Goal: Task Accomplishment & Management: Use online tool/utility

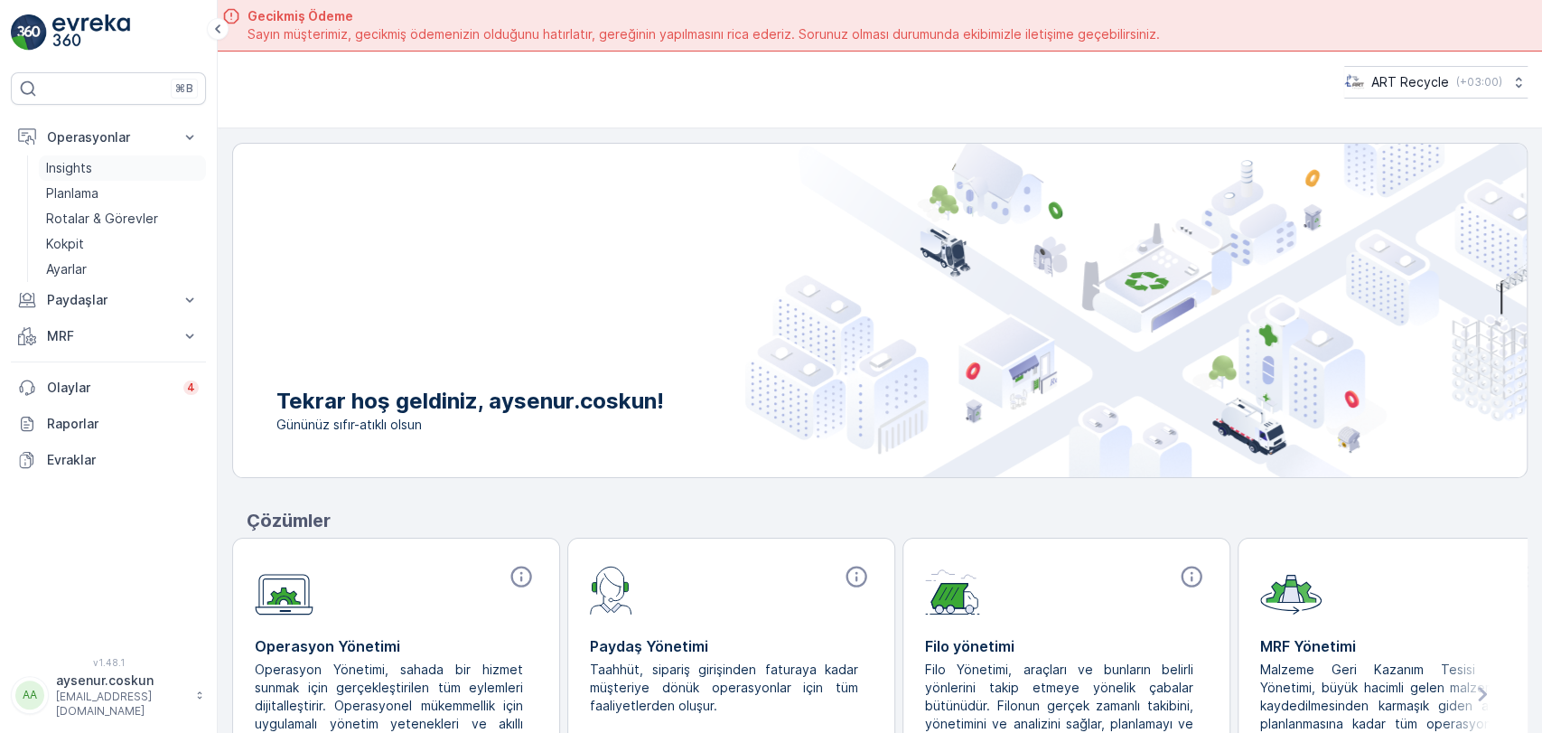
drag, startPoint x: 142, startPoint y: 188, endPoint x: 170, endPoint y: 173, distance: 31.9
click at [142, 188] on link "Planlama" at bounding box center [122, 193] width 167 height 25
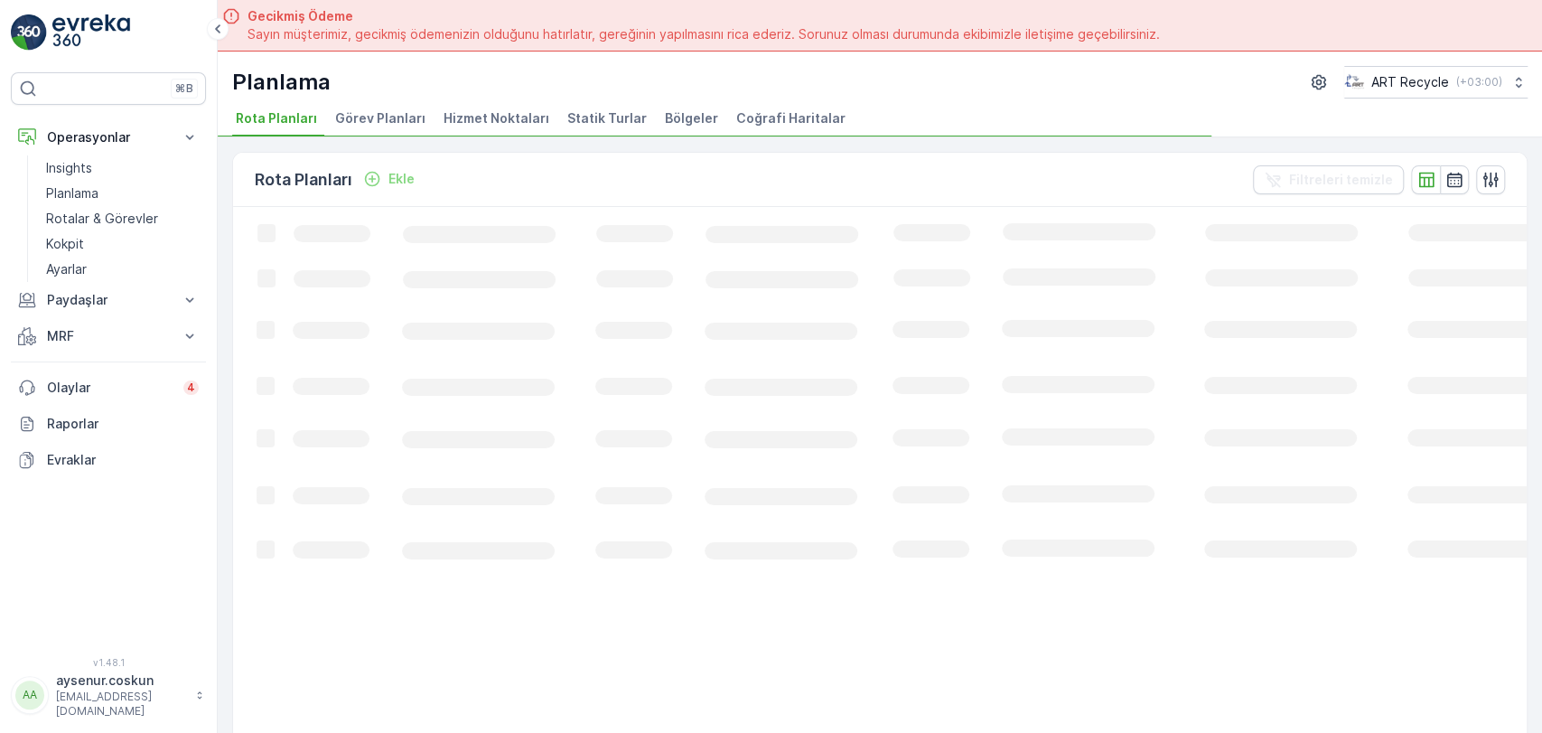
click at [585, 116] on span "Statik Turlar" at bounding box center [607, 118] width 80 height 18
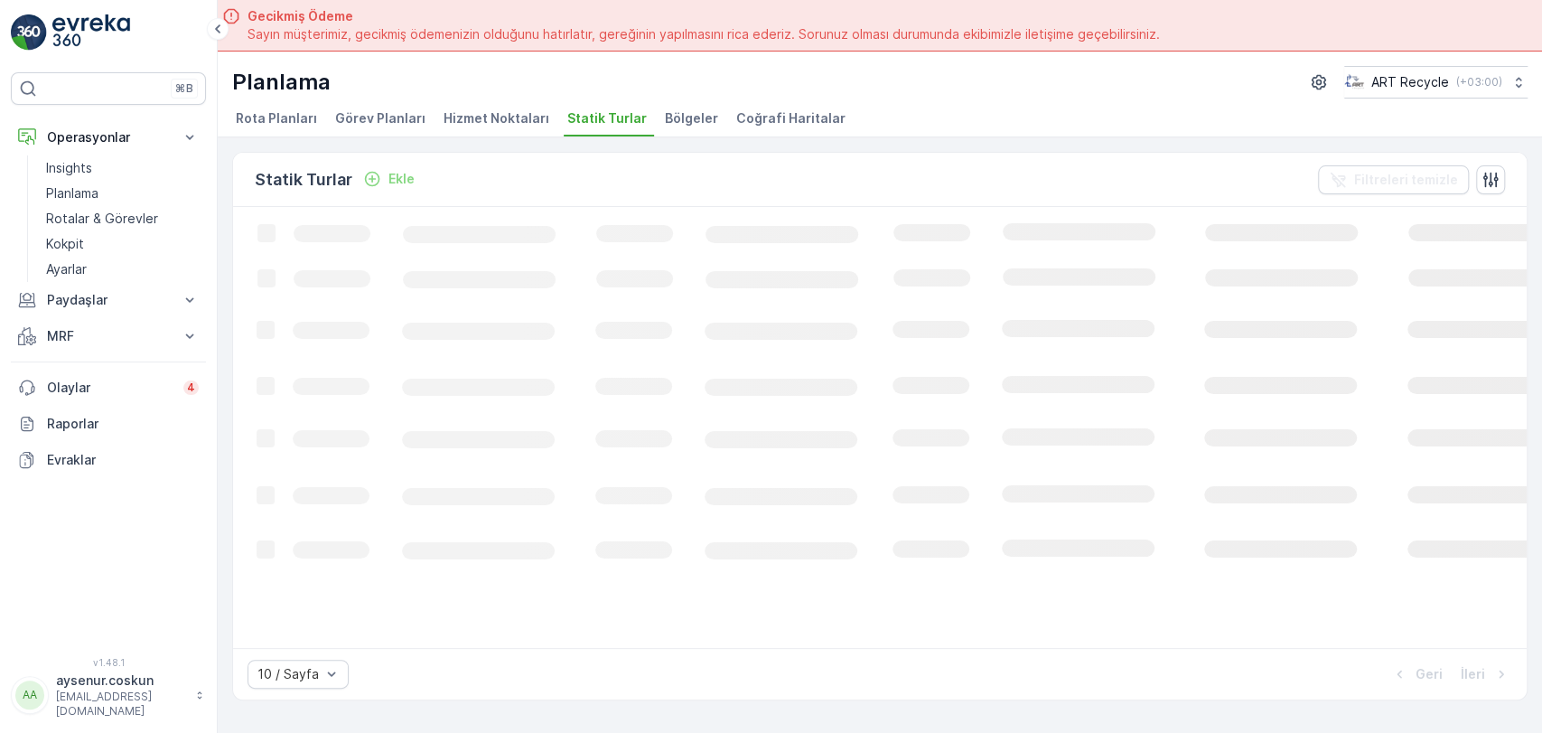
click at [470, 119] on span "Hizmet Noktaları" at bounding box center [497, 118] width 106 height 18
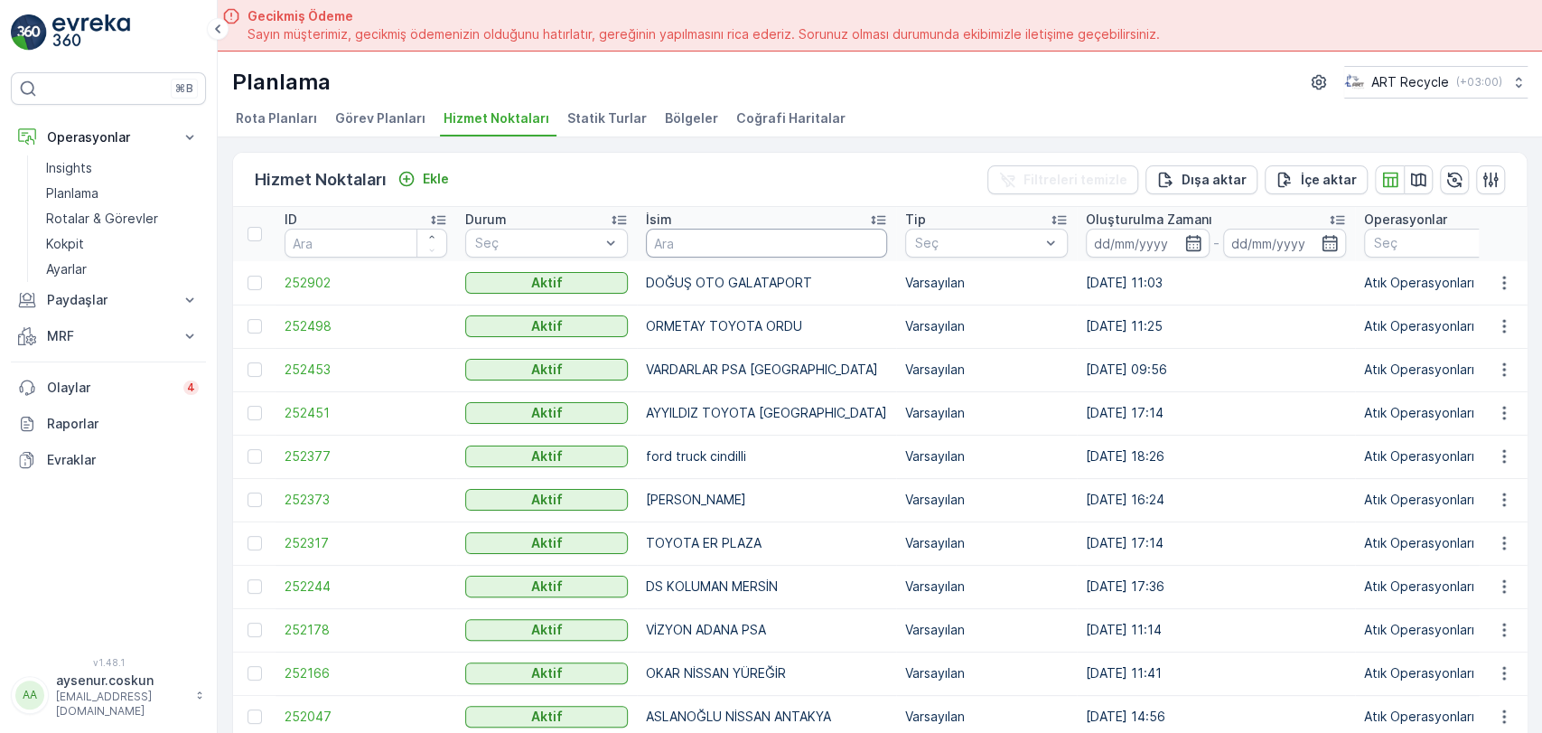
click at [700, 233] on input "text" at bounding box center [766, 243] width 241 height 29
type input "TUNALAR"
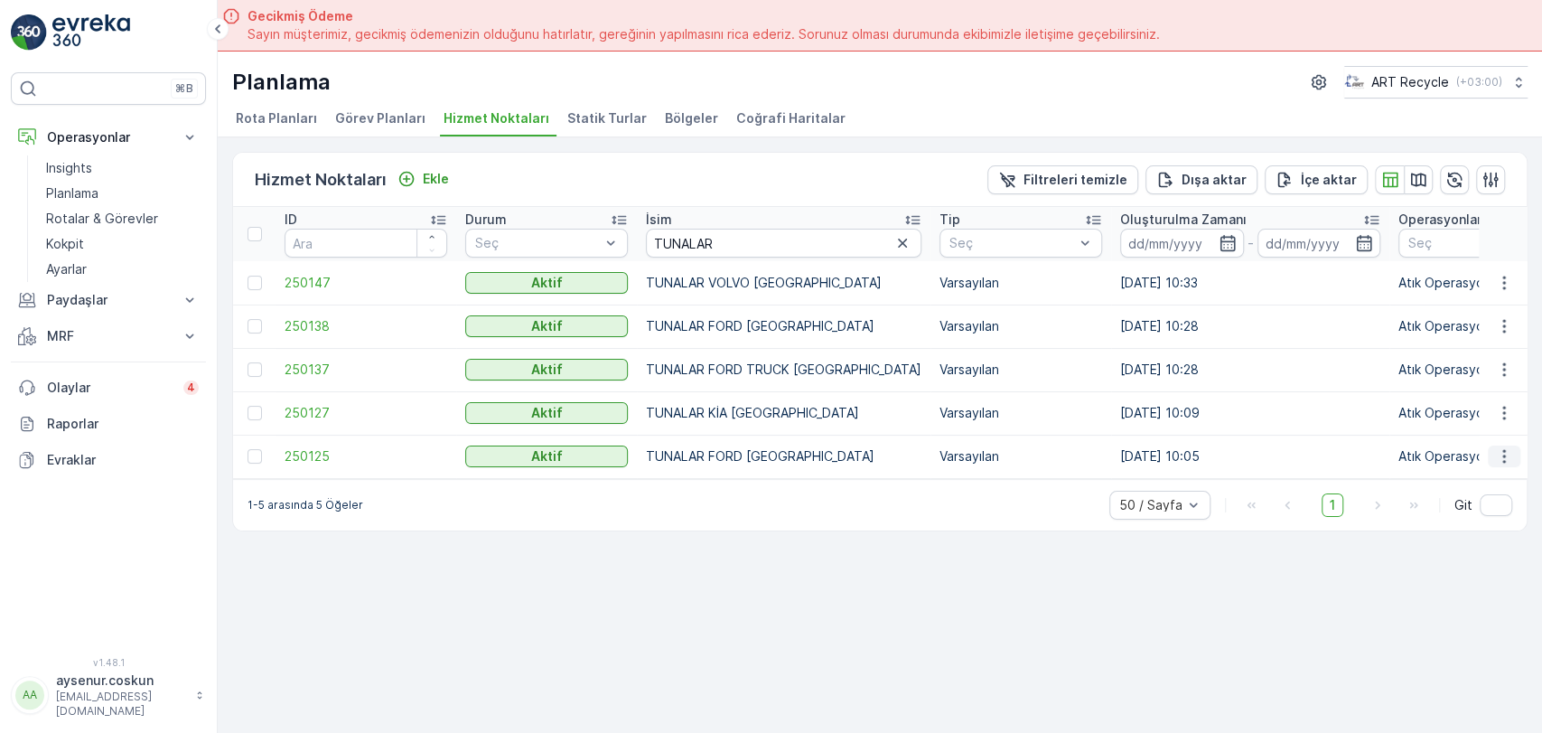
click at [1507, 456] on icon "button" at bounding box center [1504, 456] width 18 height 18
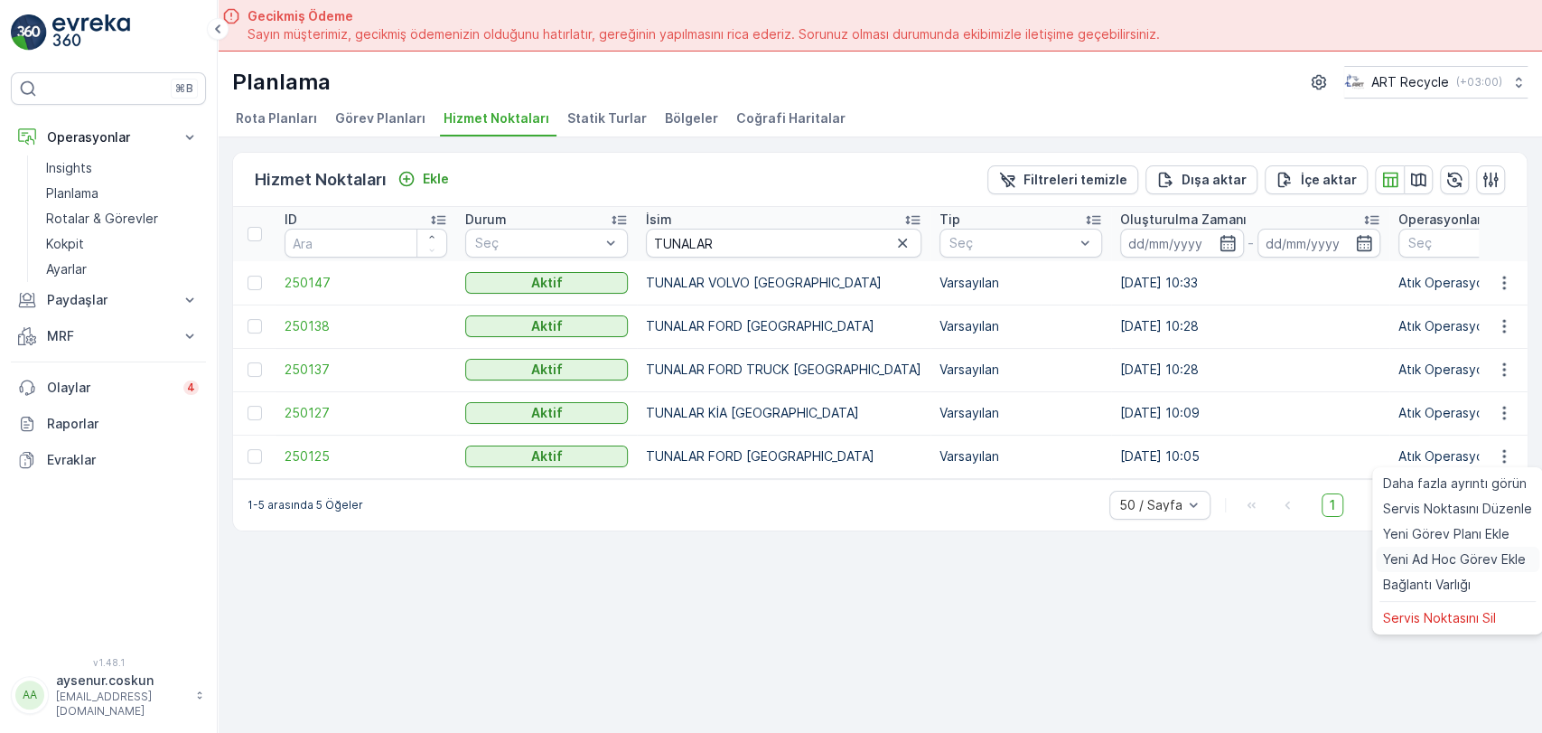
click at [1474, 554] on span "Yeni Ad Hoc Görev Ekle" at bounding box center [1454, 559] width 143 height 18
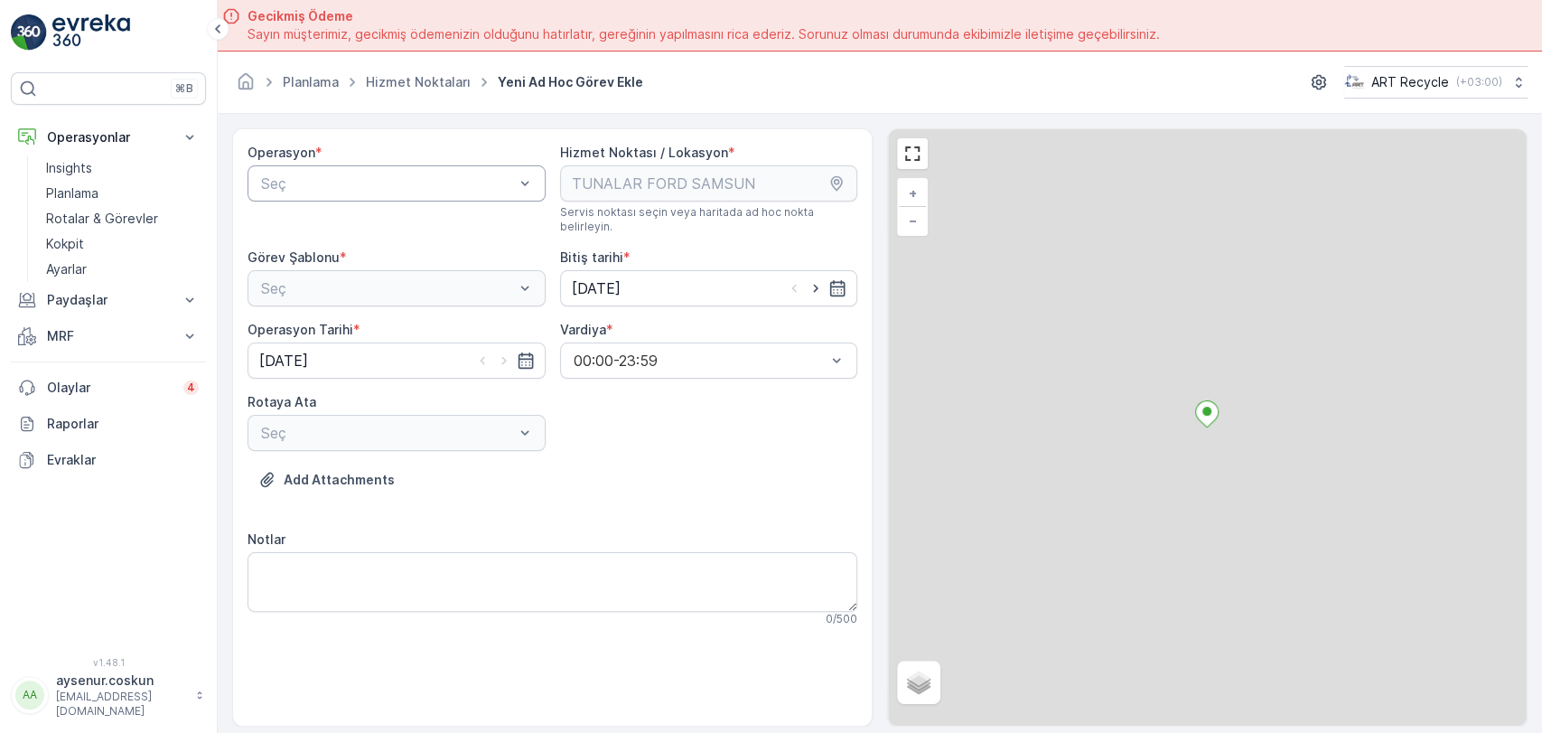
click at [372, 196] on div "Seç" at bounding box center [397, 183] width 298 height 36
click at [362, 232] on span "Atık Operasyonları" at bounding box center [318, 228] width 120 height 16
click at [361, 278] on div "Seç" at bounding box center [397, 288] width 298 height 36
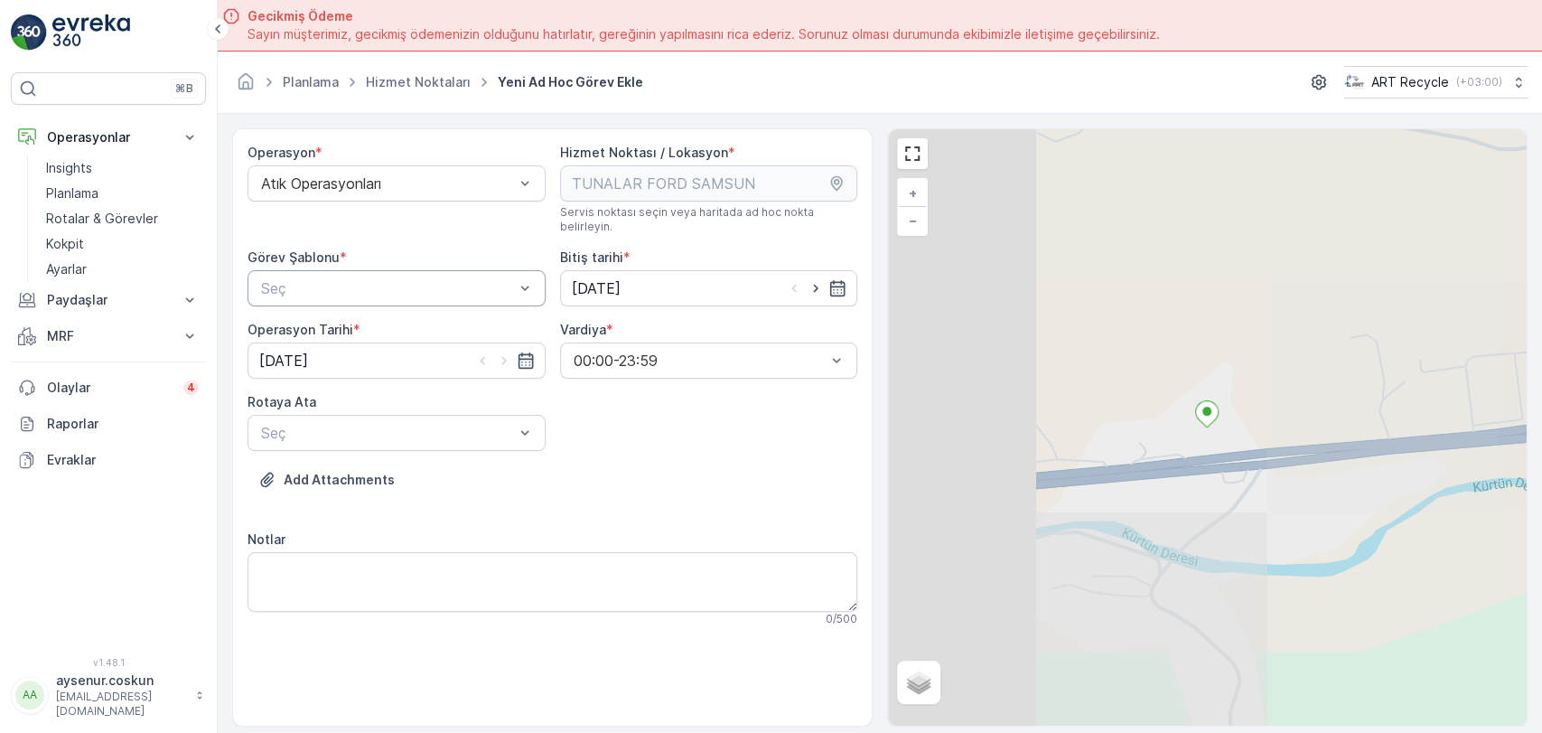
click at [369, 280] on div at bounding box center [387, 288] width 257 height 16
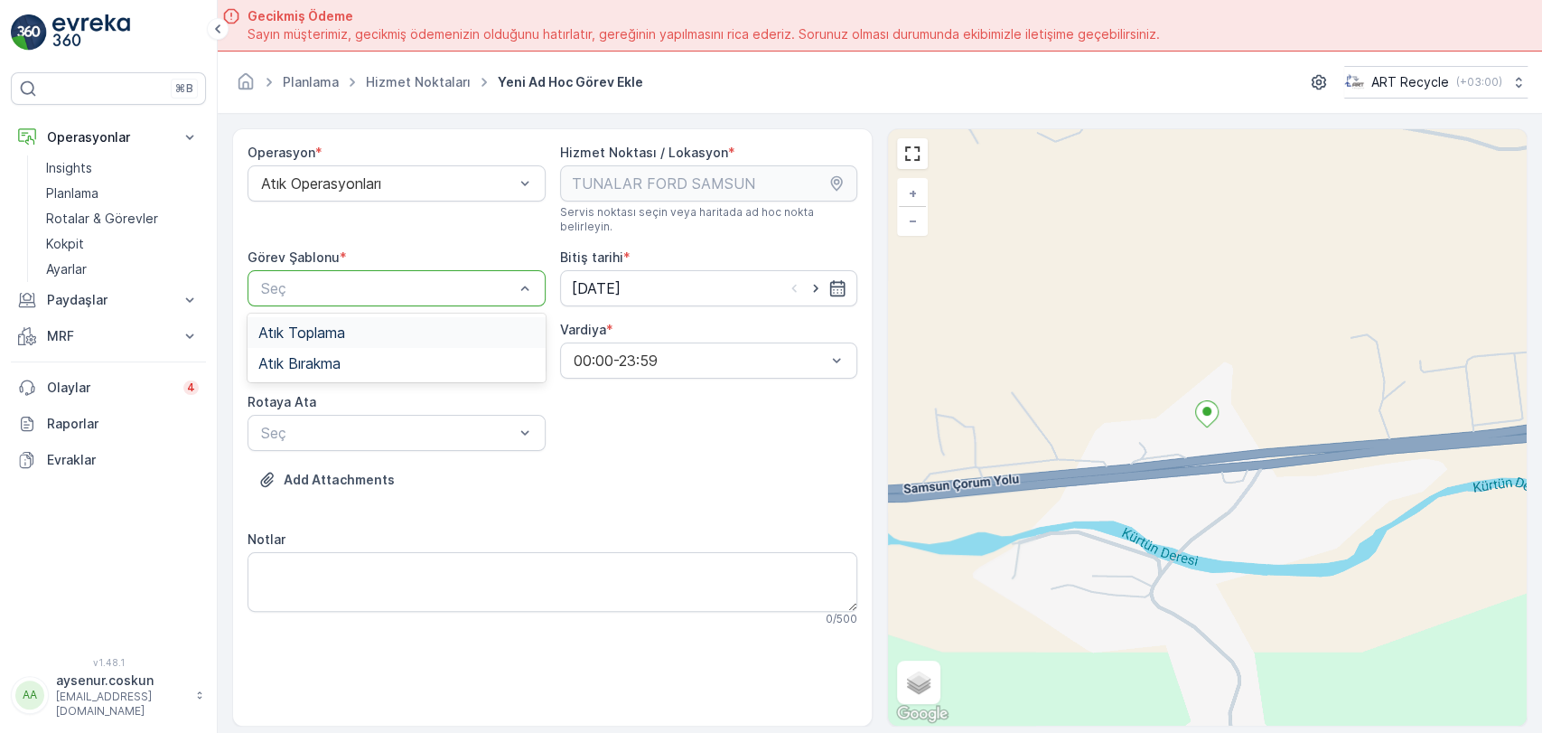
click at [363, 324] on div "Atık Toplama" at bounding box center [396, 332] width 276 height 16
click at [372, 432] on div "Seç" at bounding box center [397, 433] width 298 height 36
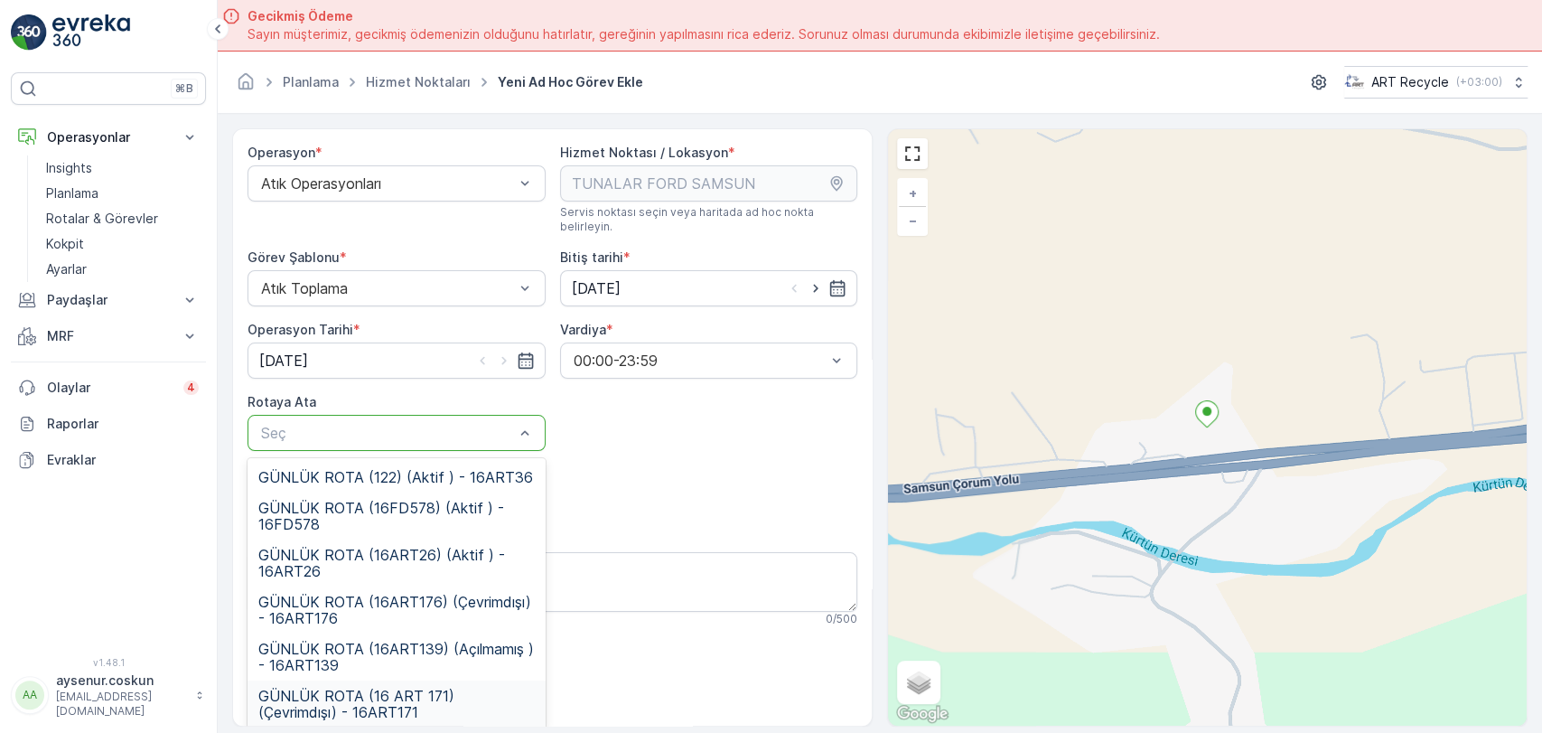
click at [403, 688] on span "GÜNLÜK ROTA (16 ART 171) (Çevrimdışı) - 16ART171" at bounding box center [396, 704] width 276 height 33
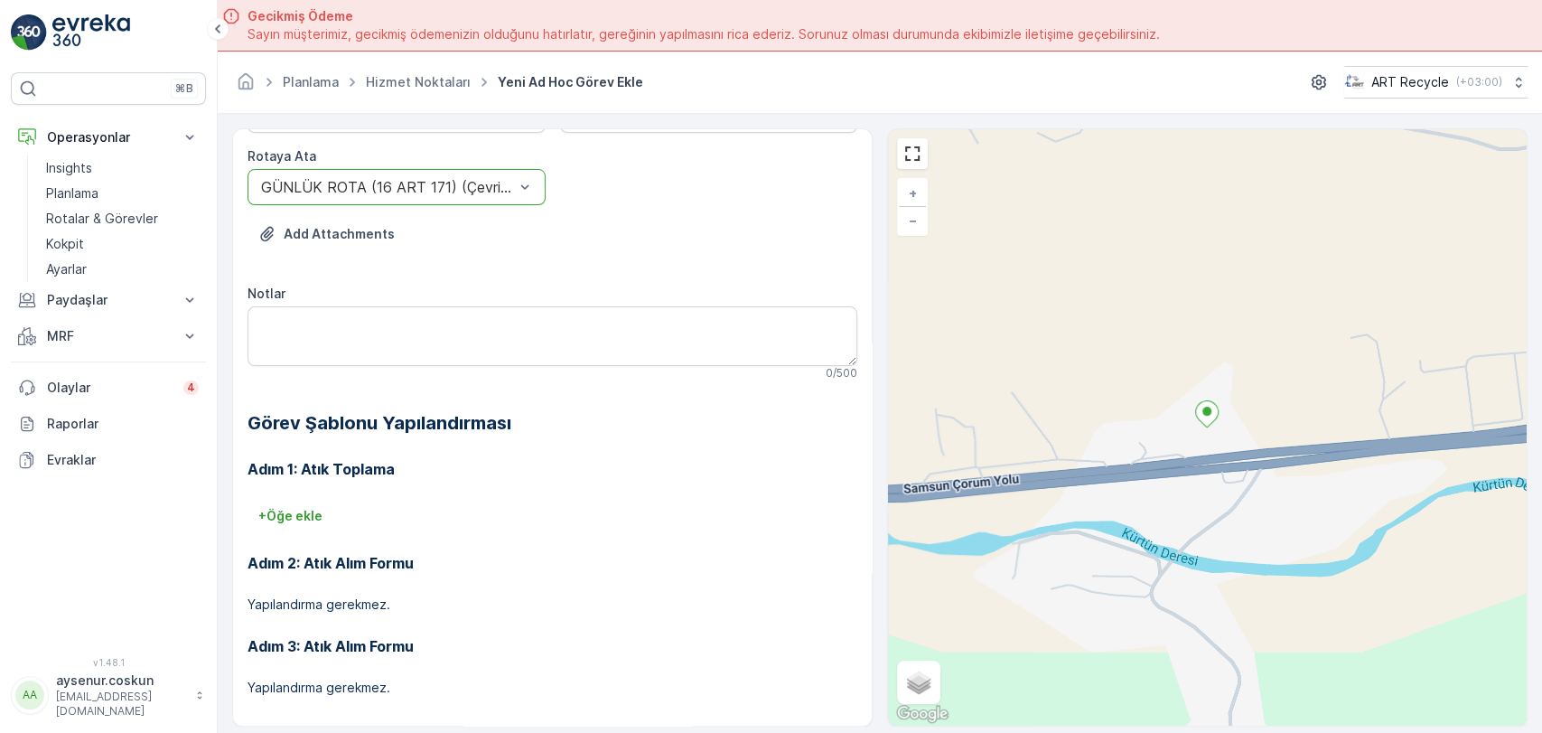
scroll to position [51, 0]
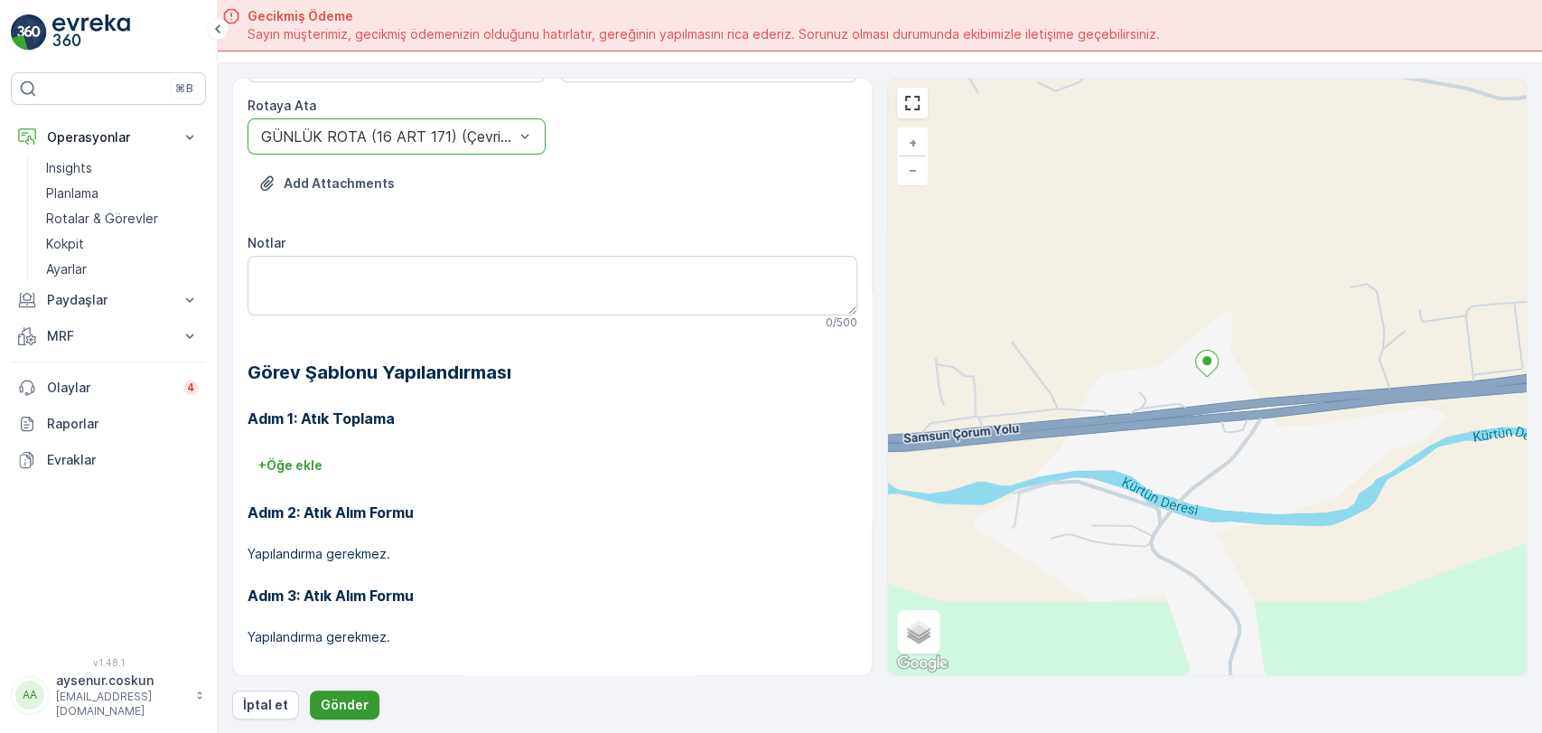
click at [359, 692] on button "Gönder" at bounding box center [345, 704] width 70 height 29
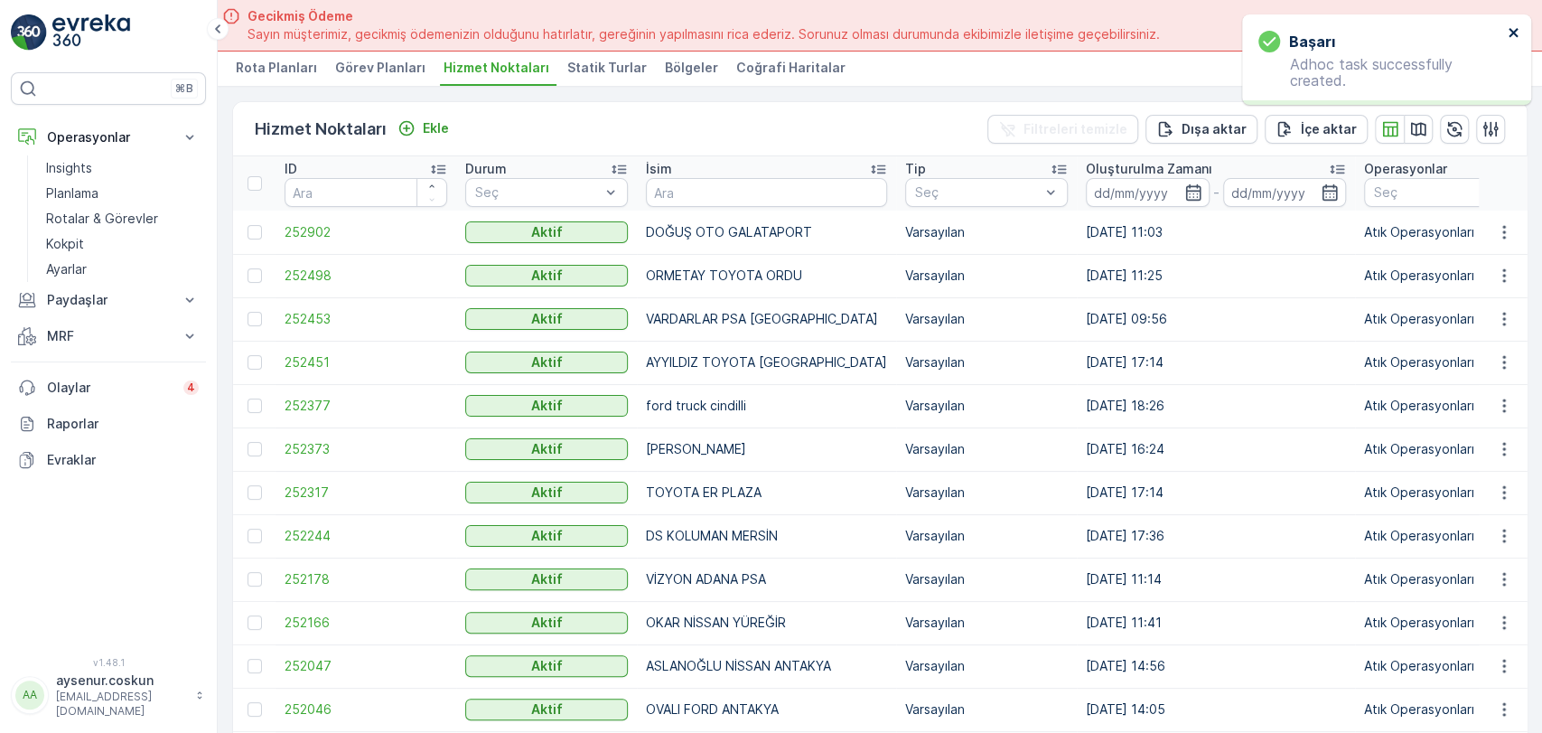
click at [1511, 31] on icon "close" at bounding box center [1513, 32] width 9 height 9
click at [87, 23] on img at bounding box center [91, 32] width 78 height 36
